Goal: Find specific page/section: Find specific page/section

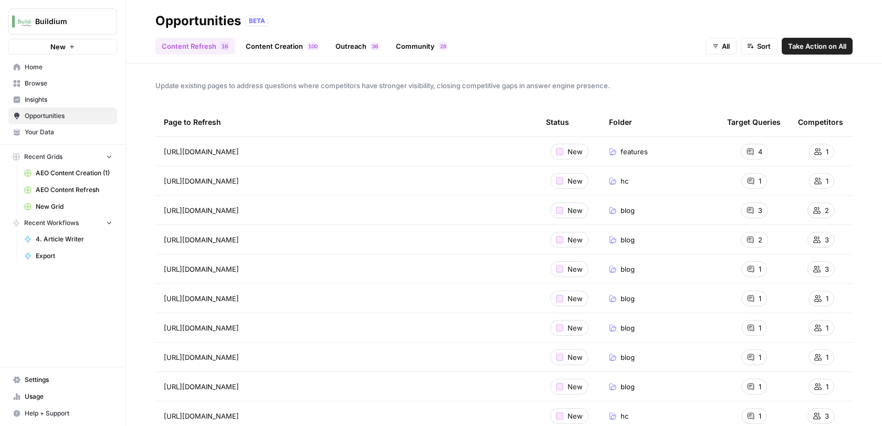
click at [33, 69] on span "Home" at bounding box center [69, 66] width 88 height 9
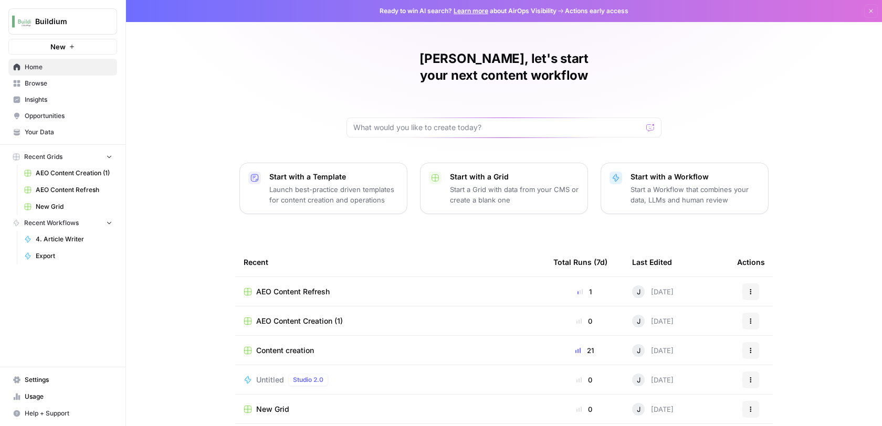
click at [55, 186] on span "AEO Content Refresh" at bounding box center [74, 189] width 77 height 9
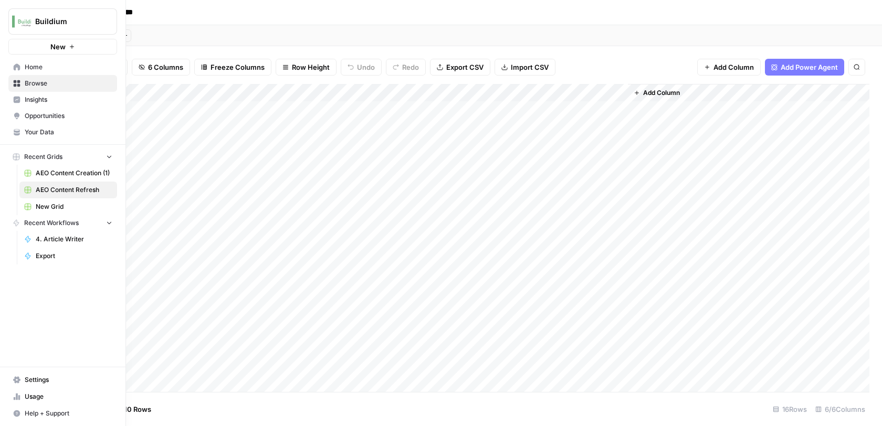
click at [50, 169] on span "AEO Content Creation (1)" at bounding box center [74, 173] width 77 height 9
click at [11, 69] on link "Home" at bounding box center [62, 67] width 109 height 17
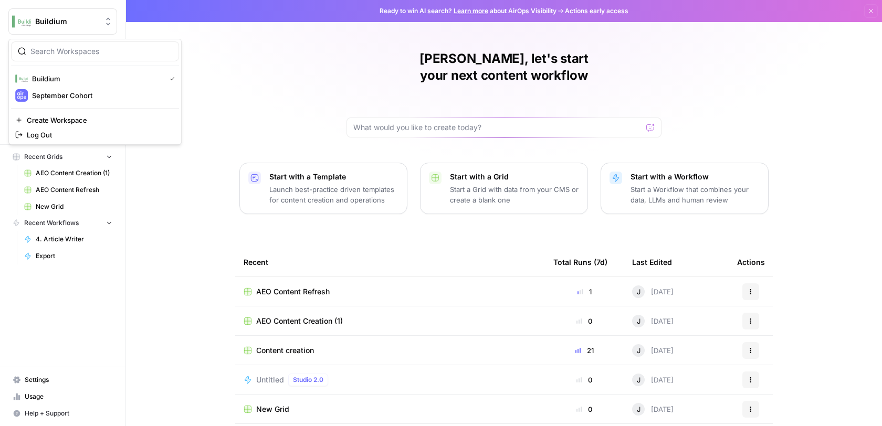
click at [45, 23] on span "Buildium" at bounding box center [67, 21] width 64 height 11
click at [44, 81] on span "Buildium" at bounding box center [96, 79] width 129 height 11
click at [29, 67] on span "Home" at bounding box center [69, 66] width 88 height 9
click at [300, 346] on span "Content creation" at bounding box center [285, 351] width 58 height 11
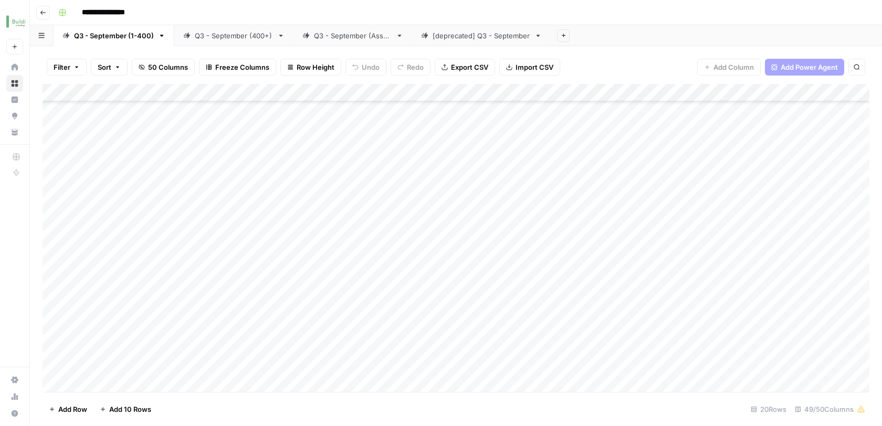
scroll to position [269, 0]
